Goal: Information Seeking & Learning: Learn about a topic

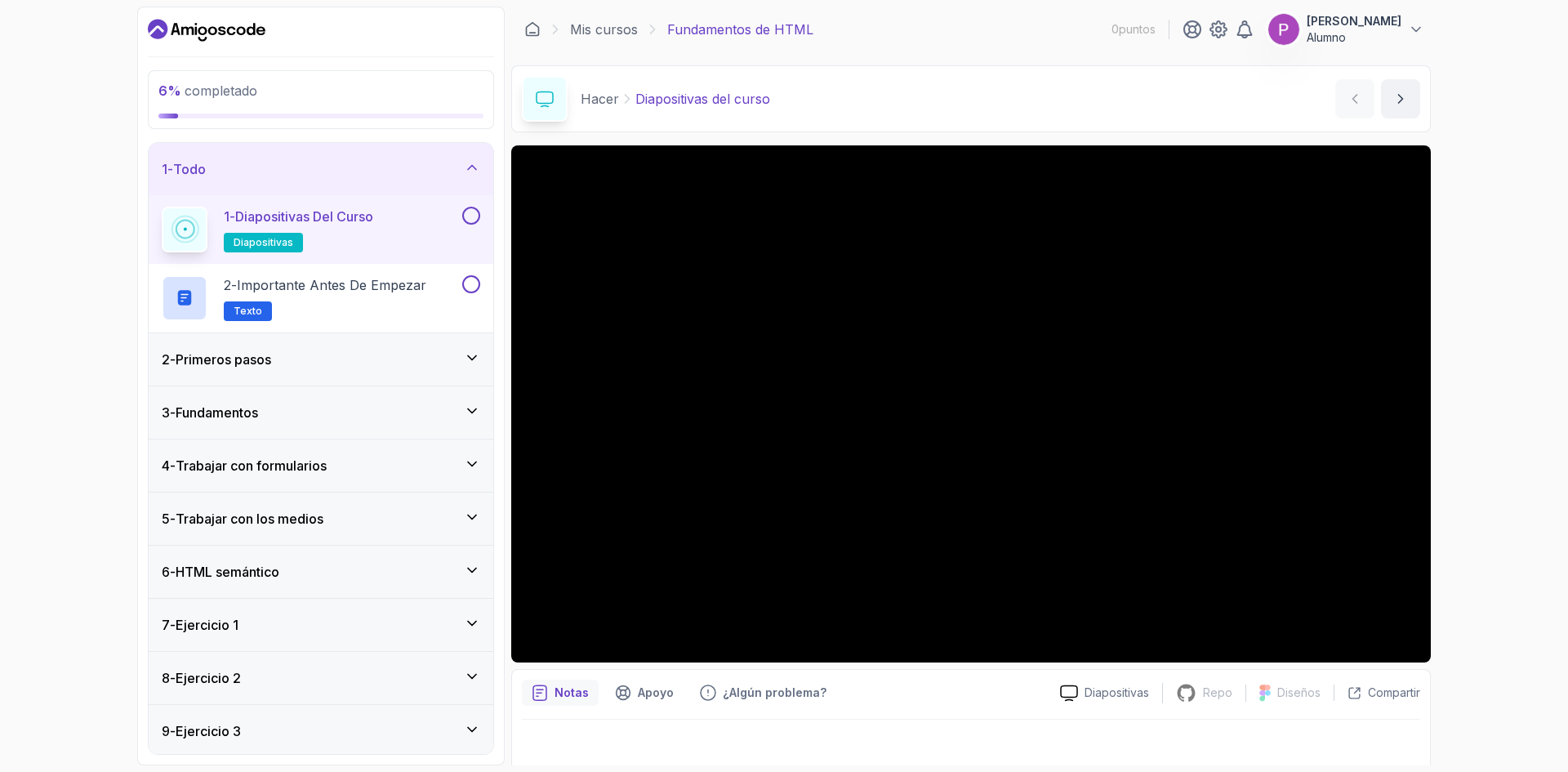
click at [342, 418] on div "3 - Fundamentos" at bounding box center [321, 413] width 319 height 20
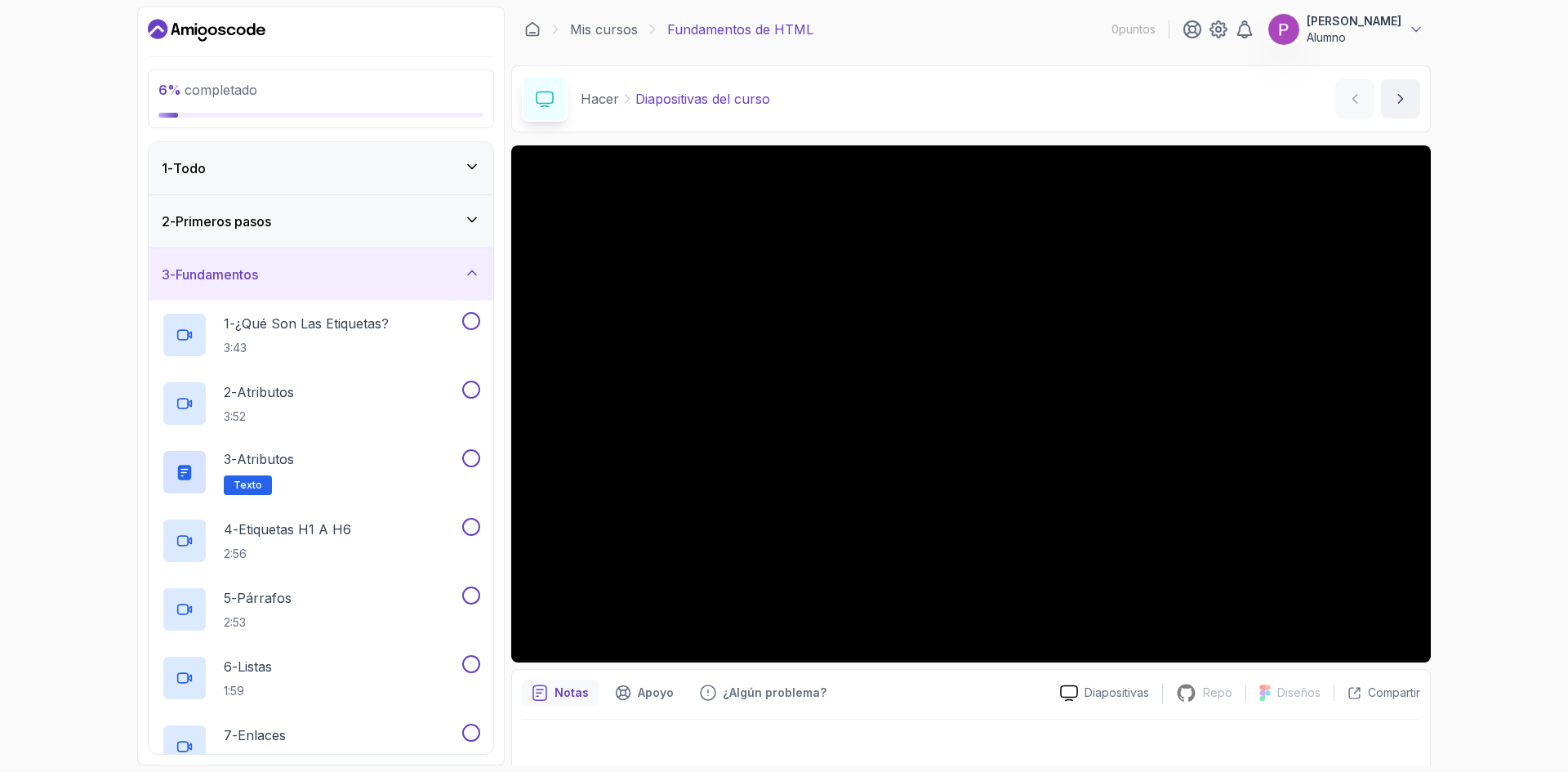
click at [385, 233] on div "2 - Primeros pasos" at bounding box center [321, 222] width 345 height 53
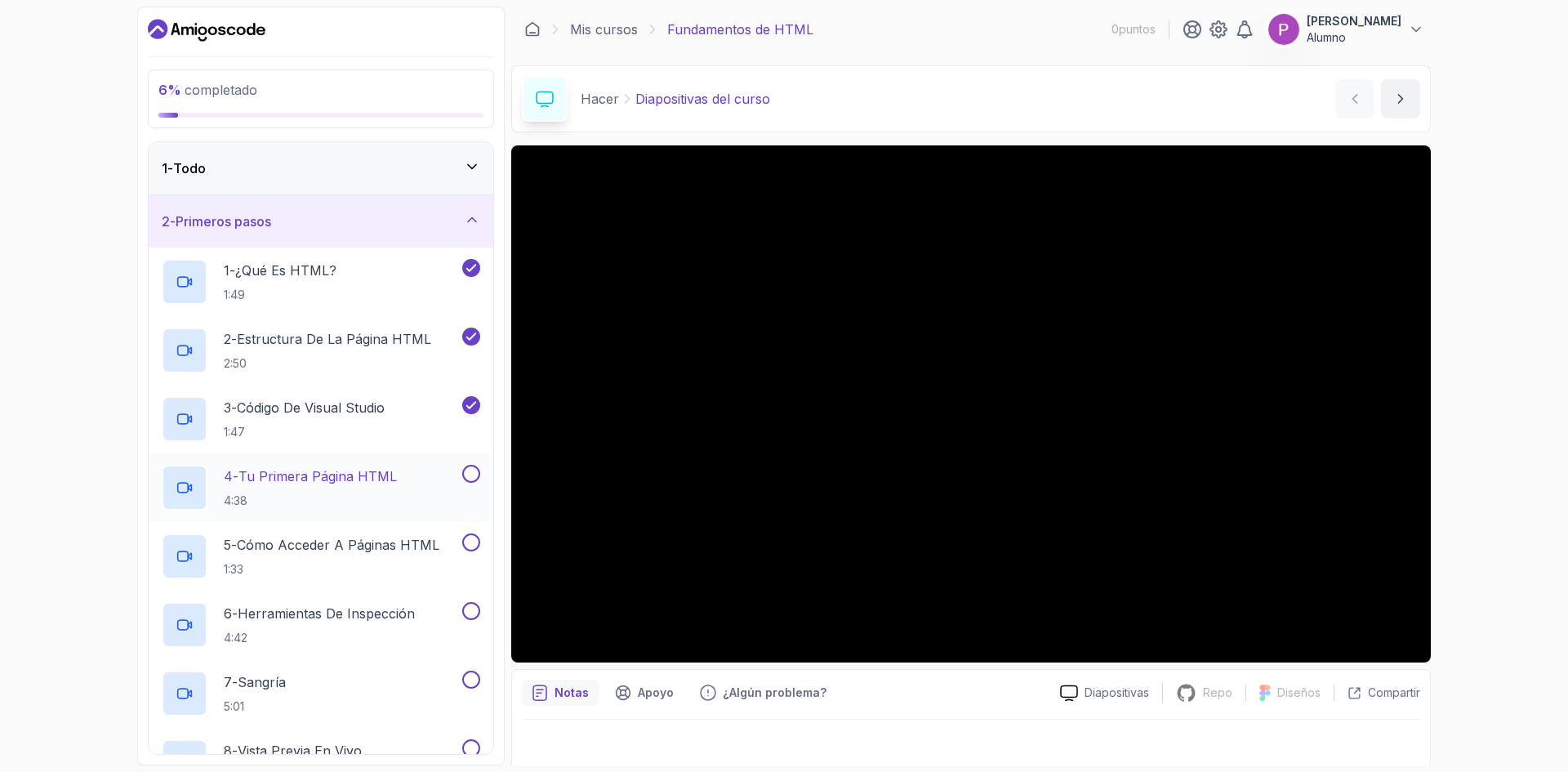
click at [347, 470] on font "Tu primera página HTML" at bounding box center [317, 476] width 158 height 16
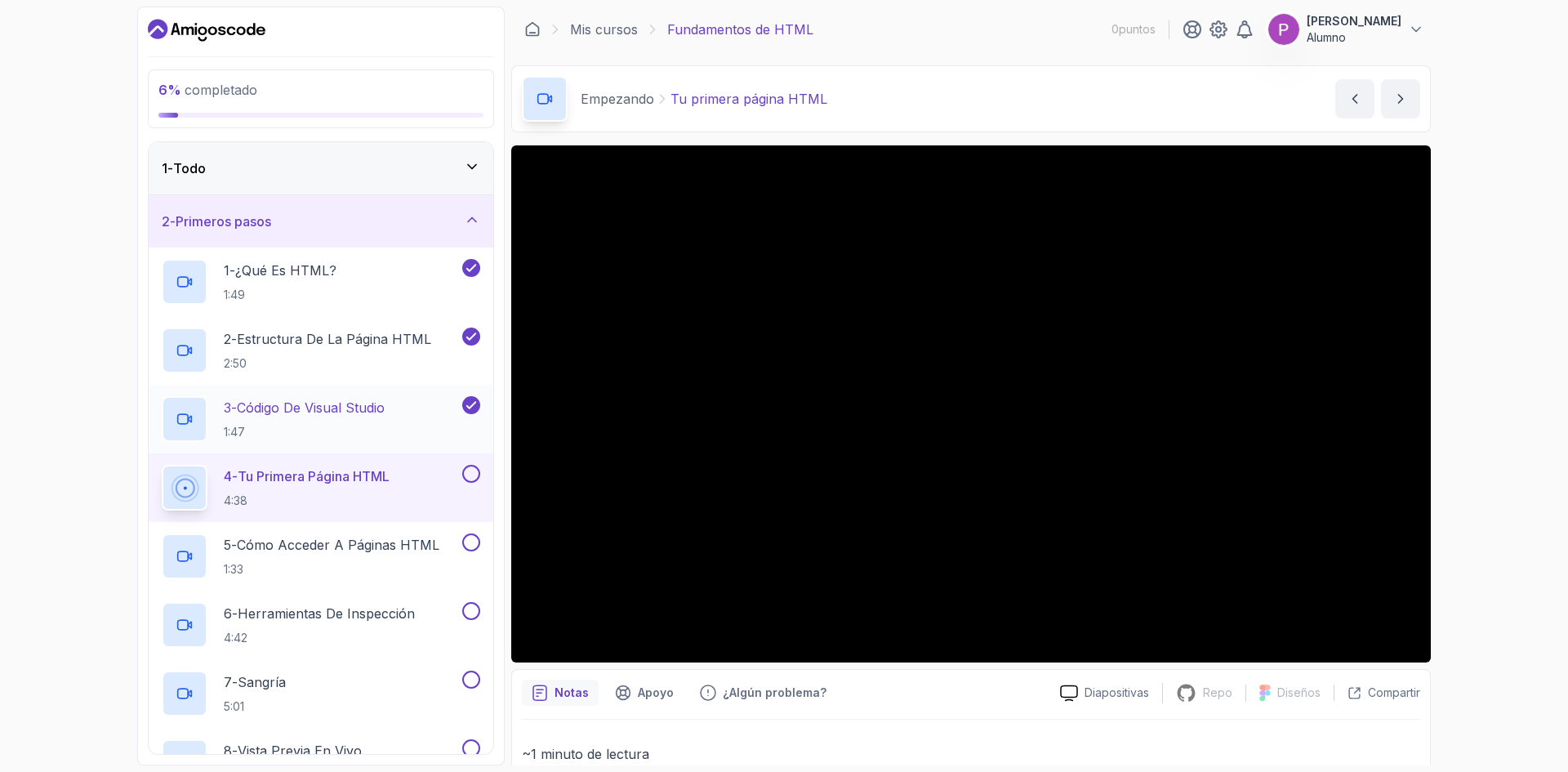
click at [340, 403] on font "Código de Visual Studio" at bounding box center [310, 407] width 147 height 16
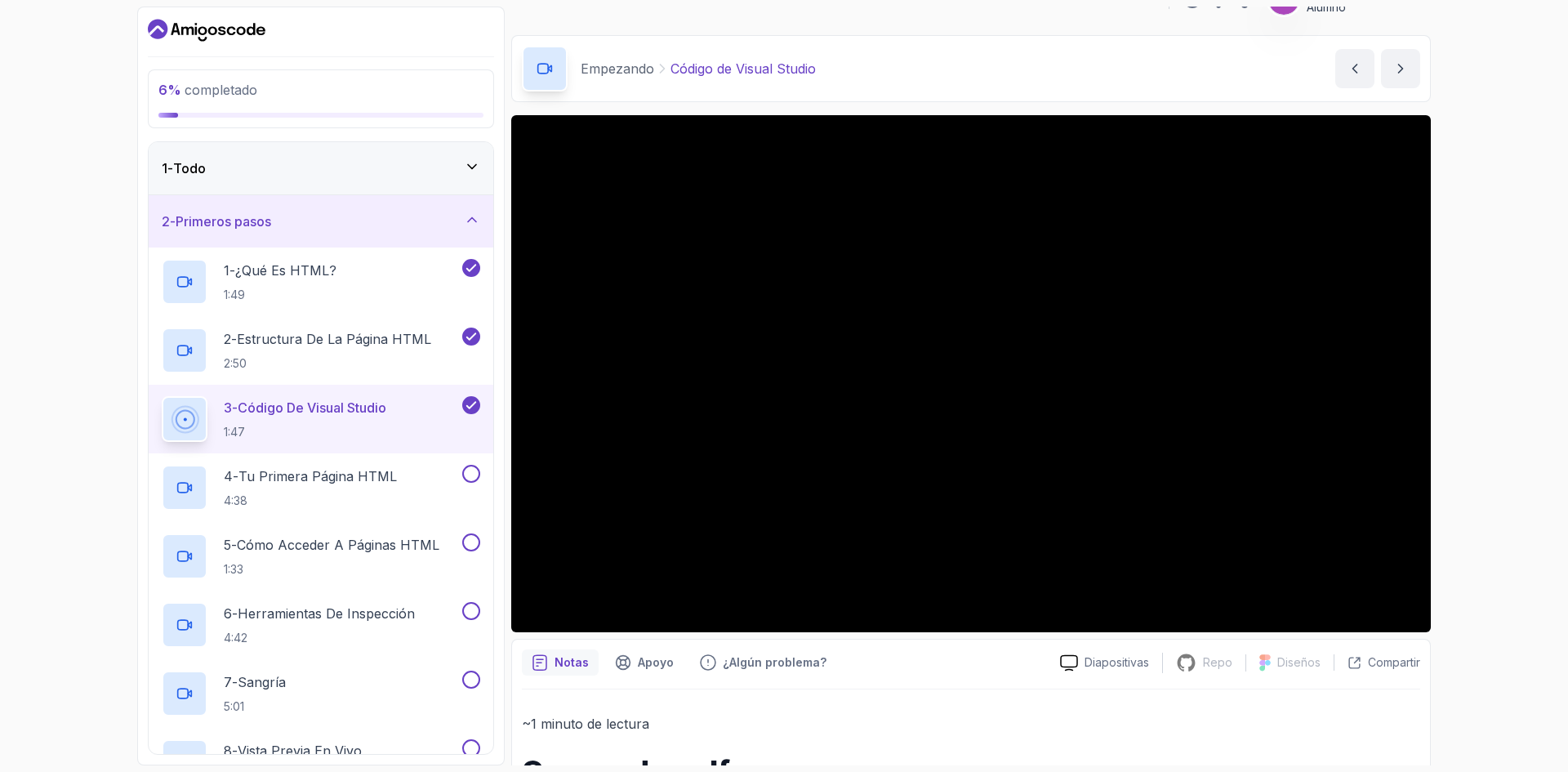
scroll to position [7, 0]
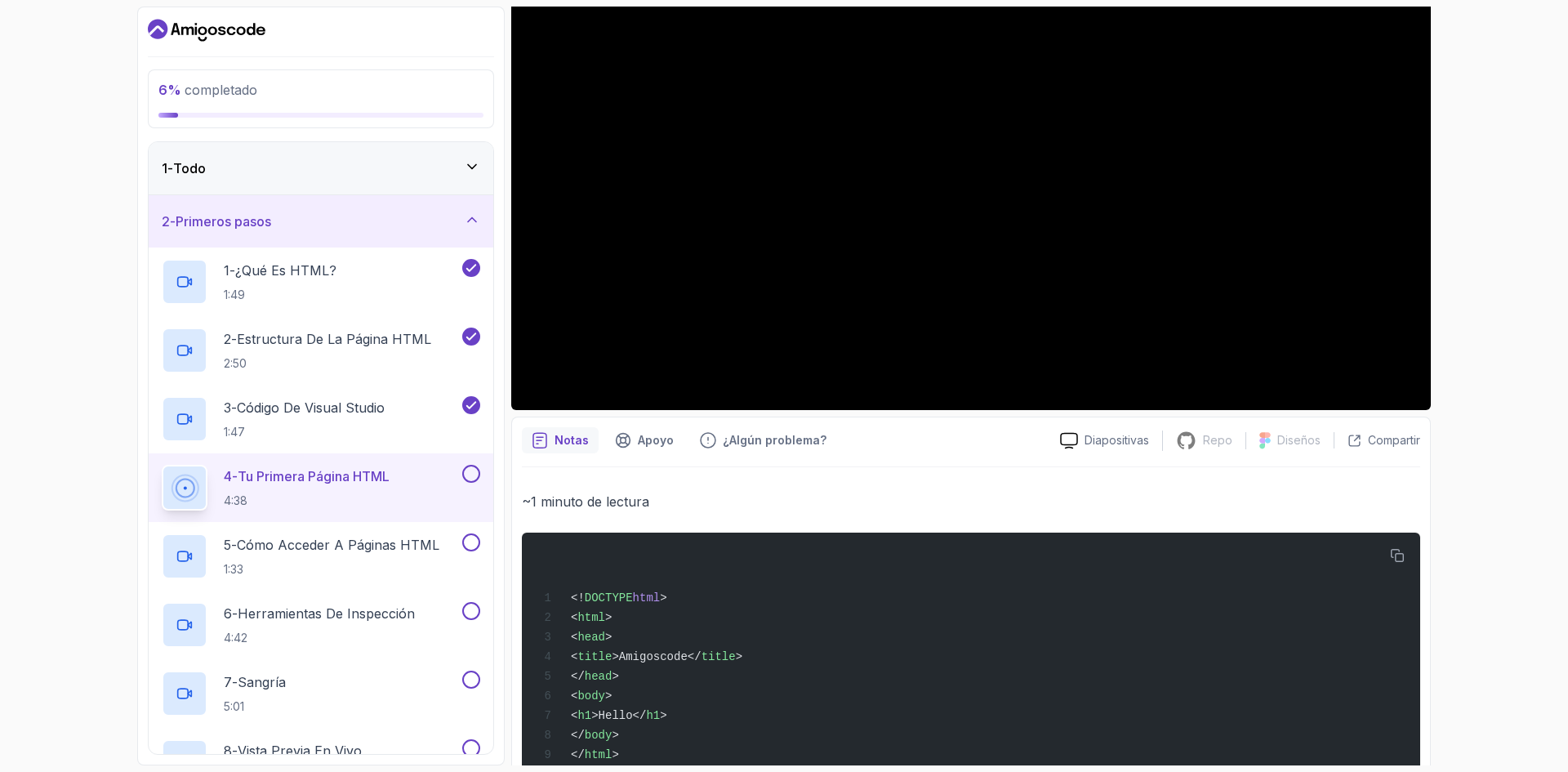
scroll to position [306, 0]
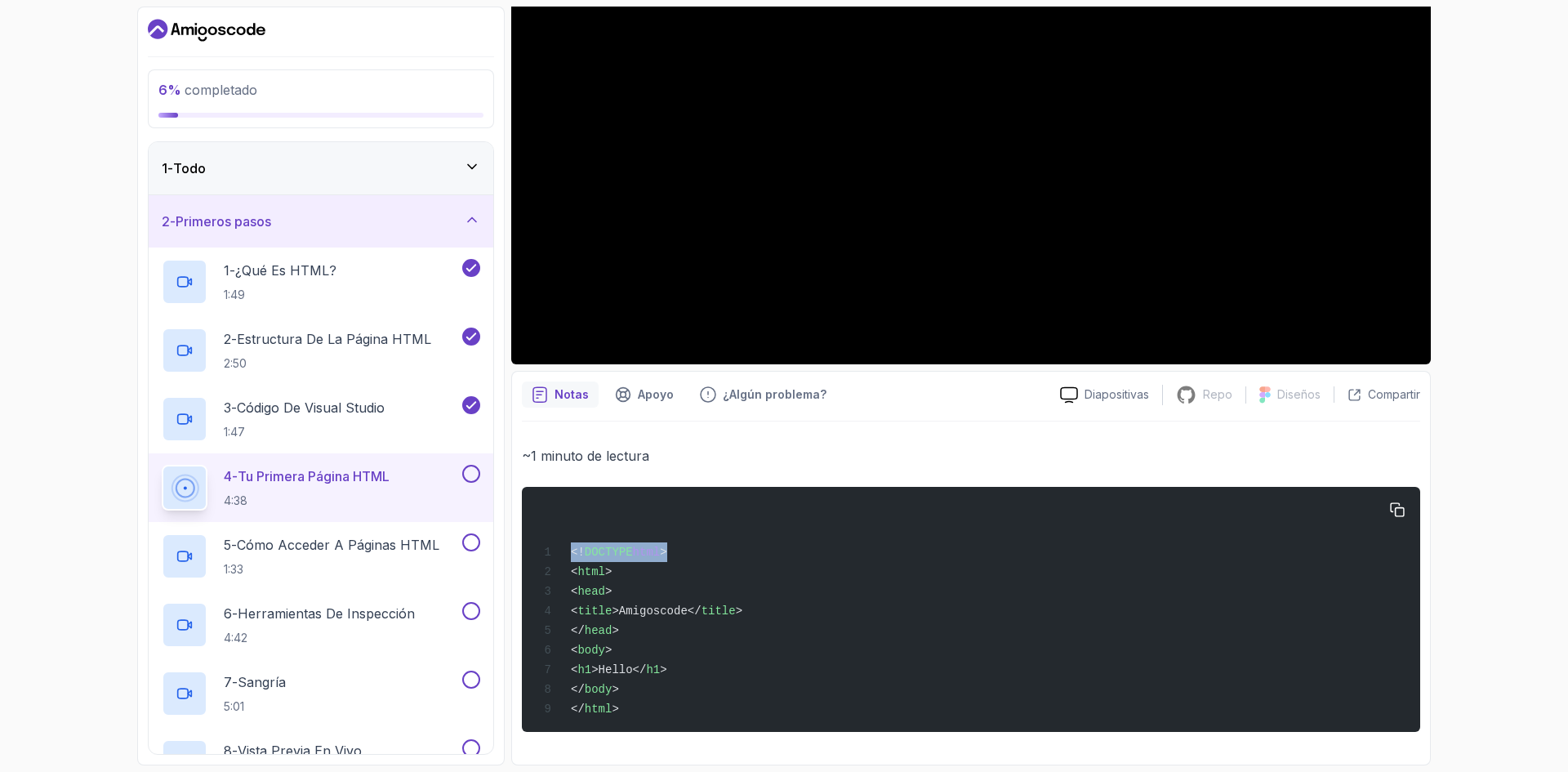
drag, startPoint x: 568, startPoint y: 545, endPoint x: 712, endPoint y: 537, distance: 144.2
click at [712, 537] on div "<! DOCTYPE html > < html > < head > < title >Amigoscode</ title > </ head > < b…" at bounding box center [971, 609] width 872 height 225
click at [701, 518] on div "<! DOCTYPE html > < html > < head > < title >Amigoscode</ title > </ head > < b…" at bounding box center [971, 609] width 872 height 225
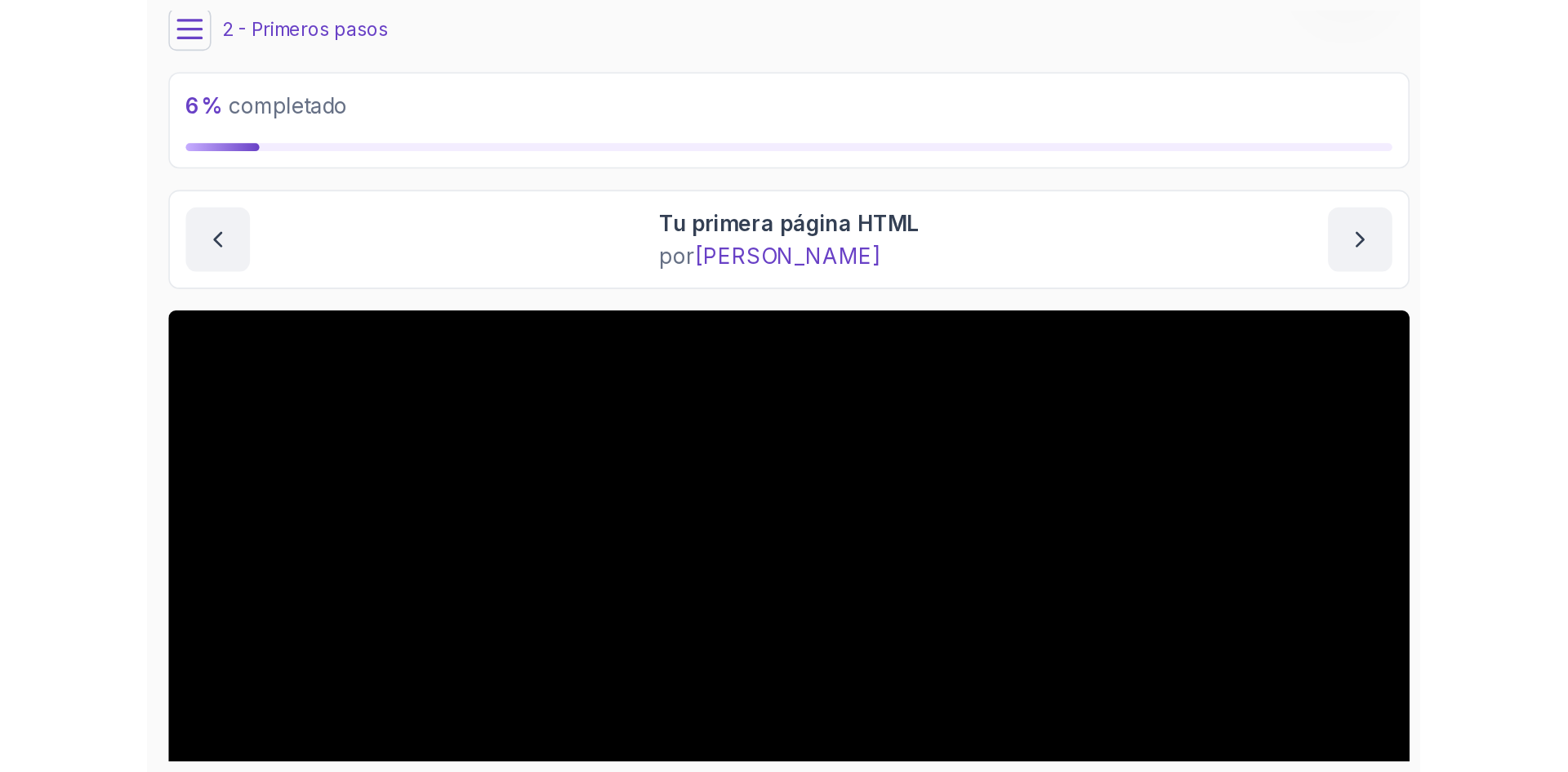
scroll to position [0, 0]
